Goal: Find specific page/section: Find specific page/section

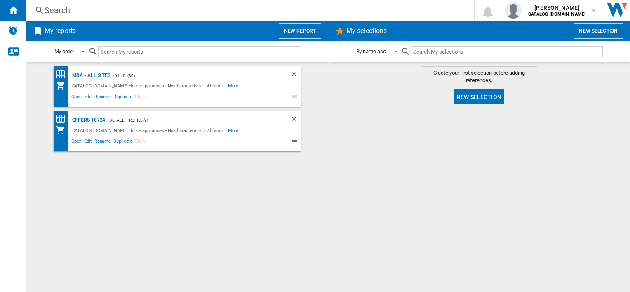
click at [75, 96] on span "Open" at bounding box center [76, 98] width 13 height 10
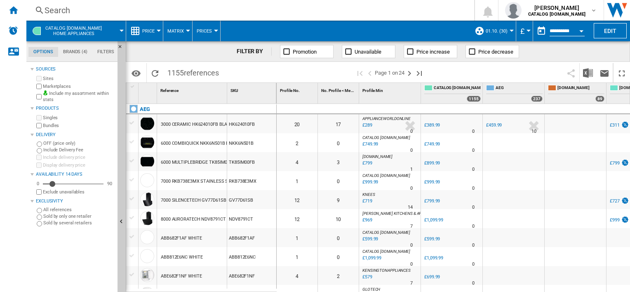
click at [336, 12] on div "Search" at bounding box center [249, 11] width 408 height 12
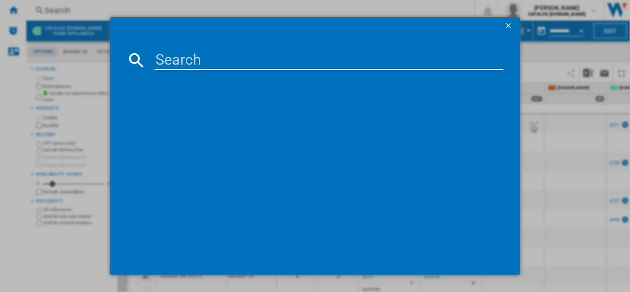
click at [276, 58] on input at bounding box center [329, 60] width 349 height 20
paste input "LFX50744B"
type input "LFX50744B"
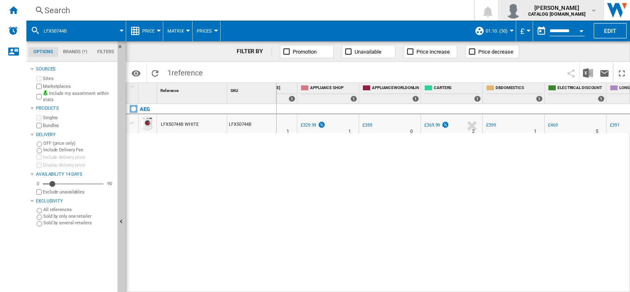
scroll to position [0, 310]
click at [208, 15] on div "Search" at bounding box center [249, 11] width 408 height 12
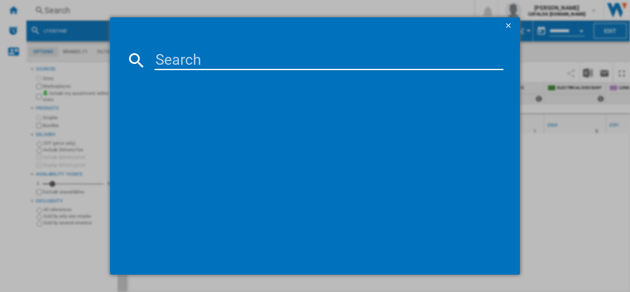
click at [216, 61] on input at bounding box center [329, 60] width 349 height 20
type input "LFX50844B"
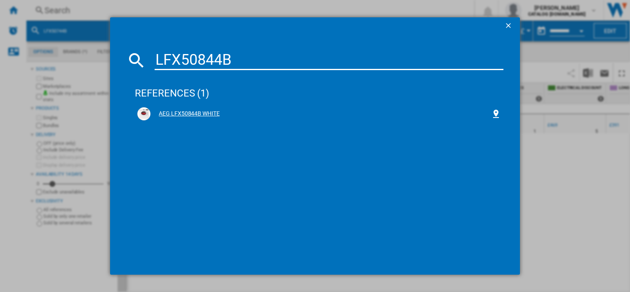
click at [189, 114] on div "AEG LFX50844B WHITE" at bounding box center [321, 114] width 340 height 8
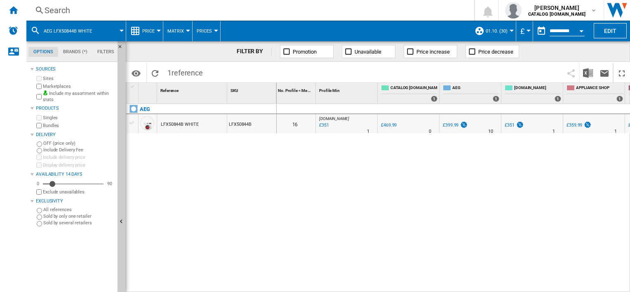
scroll to position [0, 33]
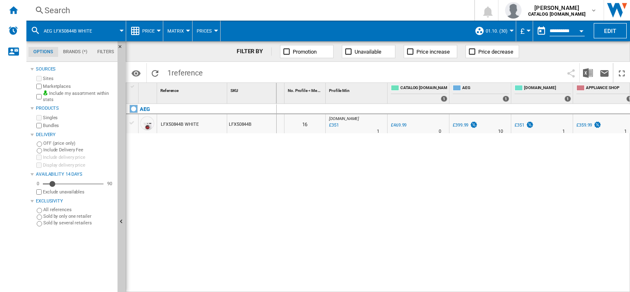
click at [154, 8] on div "Search" at bounding box center [249, 11] width 408 height 12
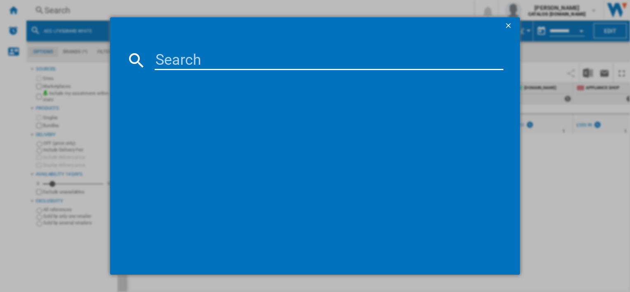
click at [216, 60] on input at bounding box center [329, 60] width 349 height 20
type input "LFX50844B"
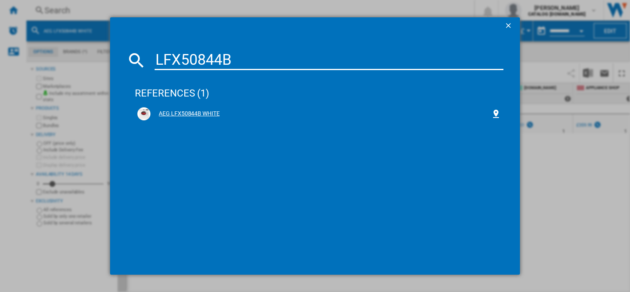
click at [191, 116] on div "AEG LFX50844B WHITE" at bounding box center [321, 114] width 340 height 8
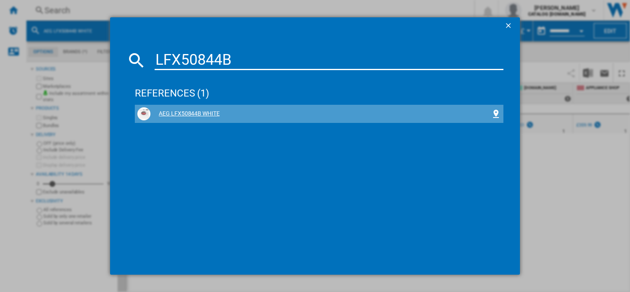
click at [212, 113] on div "AEG LFX50844B WHITE" at bounding box center [321, 114] width 340 height 8
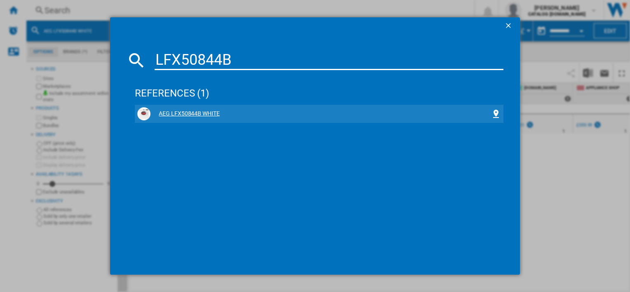
click at [185, 115] on div "AEG LFX50844B WHITE" at bounding box center [321, 114] width 340 height 8
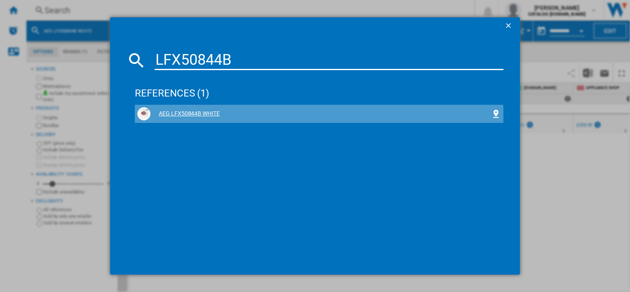
click at [196, 116] on div "AEG LFX50844B WHITE" at bounding box center [321, 114] width 340 height 8
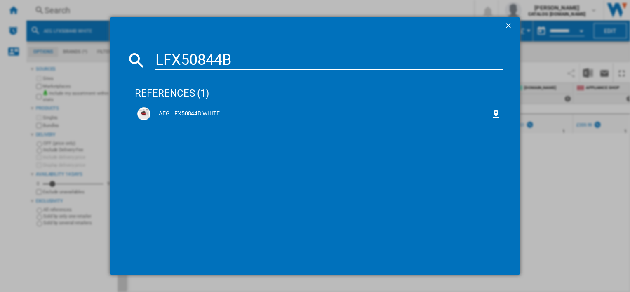
click at [210, 116] on div "AEG LFX50844B WHITE" at bounding box center [321, 114] width 340 height 8
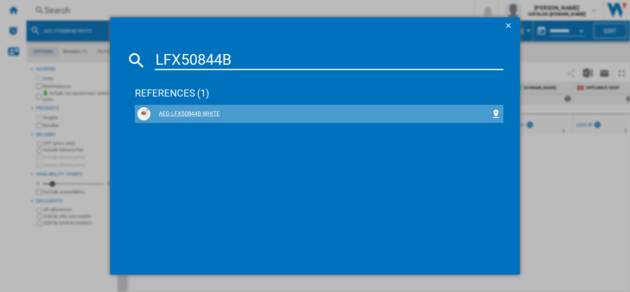
click at [188, 116] on div "AEG LFX50844B WHITE" at bounding box center [321, 114] width 340 height 8
click at [208, 113] on div "AEG LFX50844B WHITE" at bounding box center [321, 114] width 340 height 8
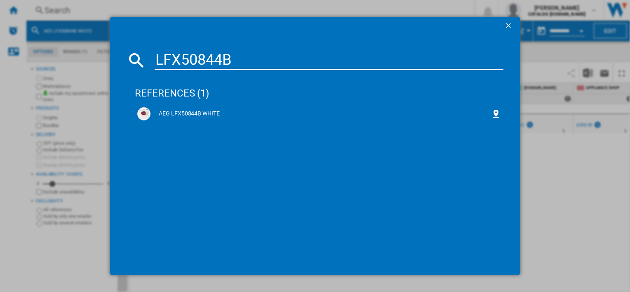
click at [210, 111] on div "AEG LFX50844B WHITE" at bounding box center [321, 114] width 340 height 8
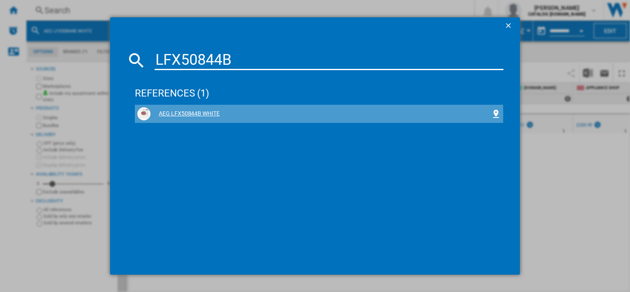
click at [205, 114] on div "AEG LFX50844B WHITE" at bounding box center [321, 114] width 340 height 8
click at [187, 114] on div "AEG LFX50844B WHITE" at bounding box center [321, 114] width 340 height 8
